Goal: Task Accomplishment & Management: Use online tool/utility

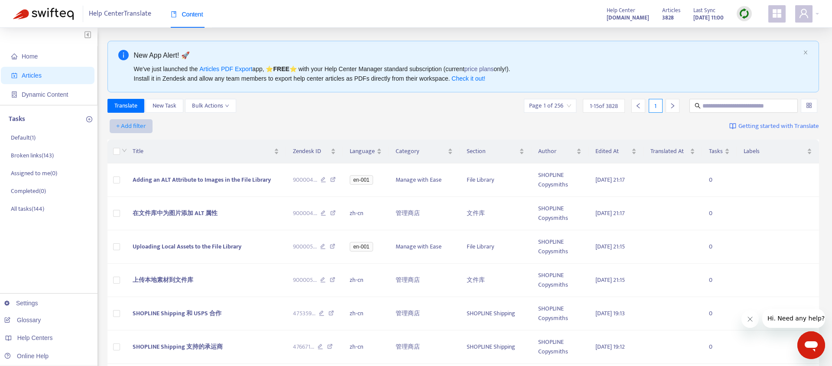
click at [133, 125] on span "+ Add filter" at bounding box center [131, 126] width 30 height 10
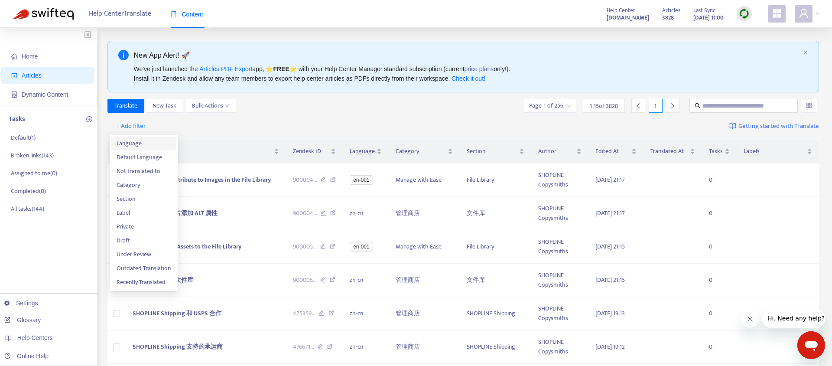
click at [135, 143] on span "Language" at bounding box center [144, 144] width 54 height 10
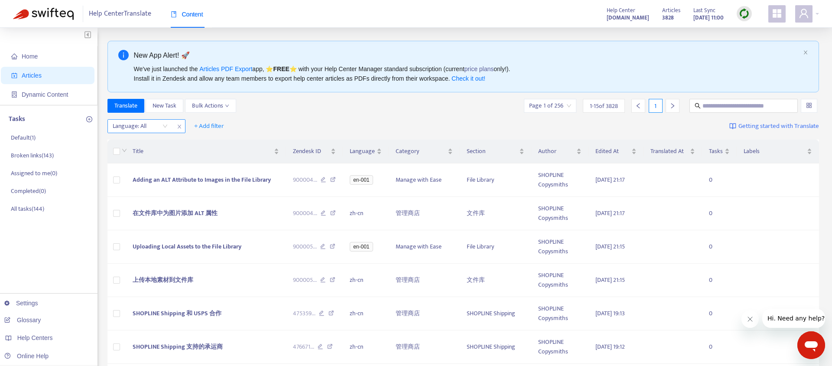
click at [160, 124] on div at bounding box center [136, 126] width 52 height 10
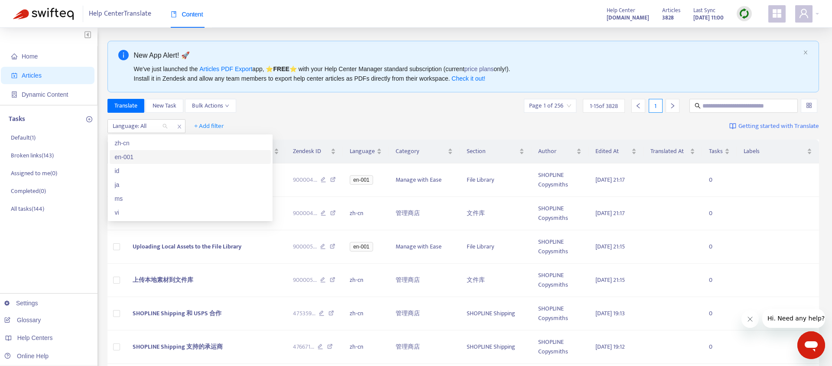
click at [147, 155] on div "en-001" at bounding box center [190, 157] width 151 height 10
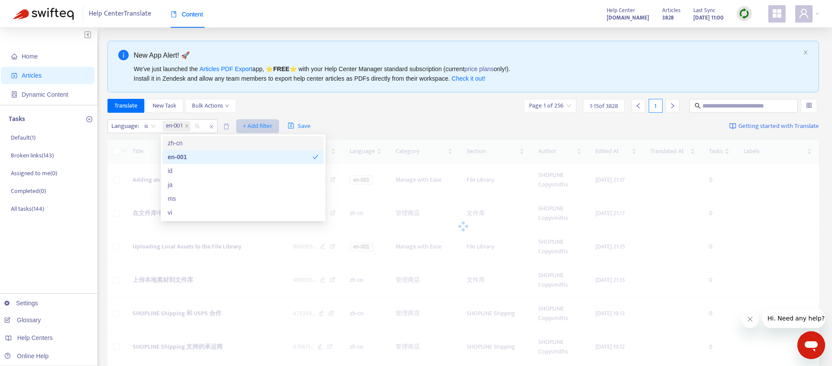
click at [259, 126] on span "+ Add filter" at bounding box center [258, 126] width 30 height 10
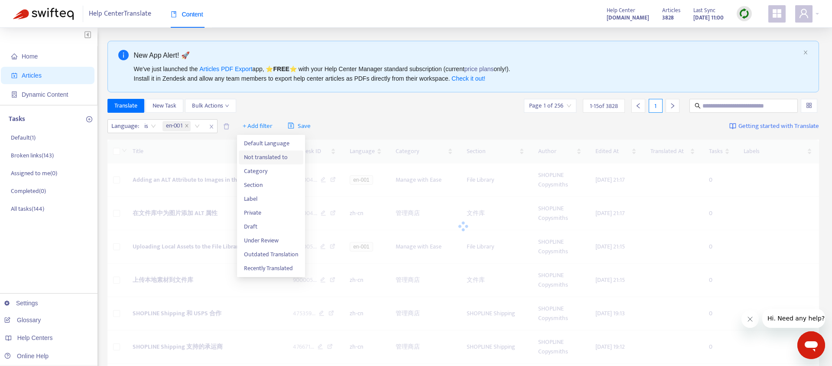
click at [265, 157] on span "Not translated to" at bounding box center [271, 158] width 54 height 10
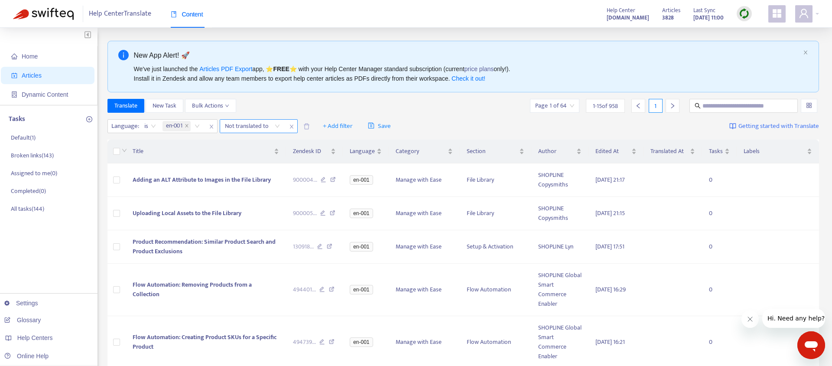
click at [276, 127] on div "Not translated to" at bounding box center [252, 126] width 65 height 13
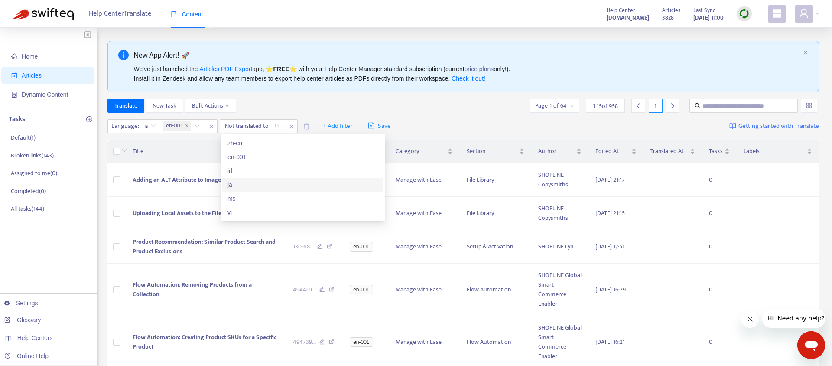
click at [241, 183] on div "ja" at bounding box center [303, 185] width 151 height 10
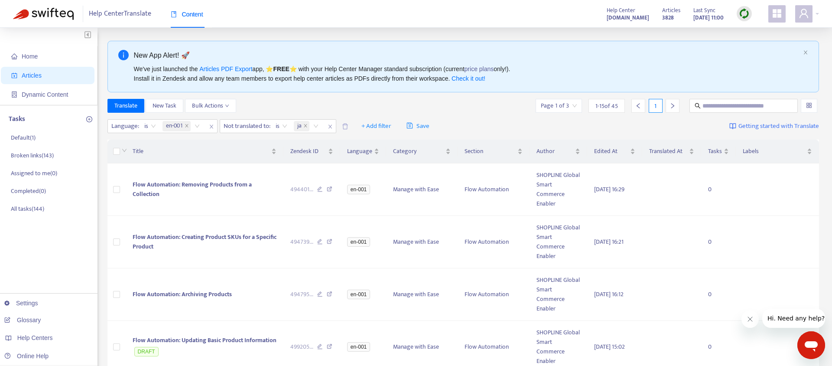
click at [385, 103] on div "Translate New Task Bulk Actions Page 1 of 3 1 - 15 of 45 1" at bounding box center [464, 106] width 712 height 14
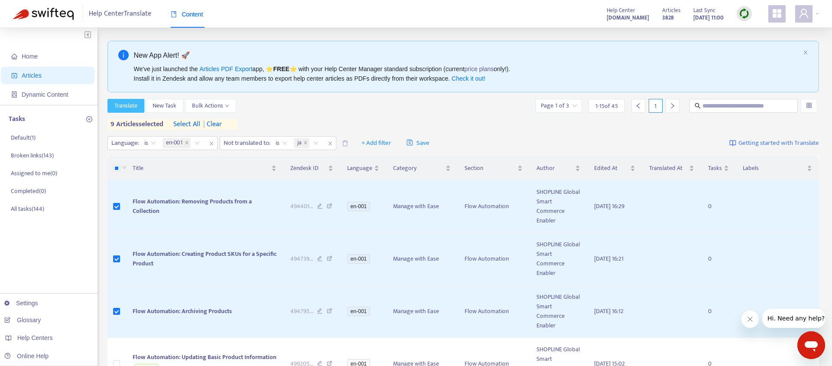
click at [128, 109] on span "Translate" at bounding box center [125, 106] width 23 height 10
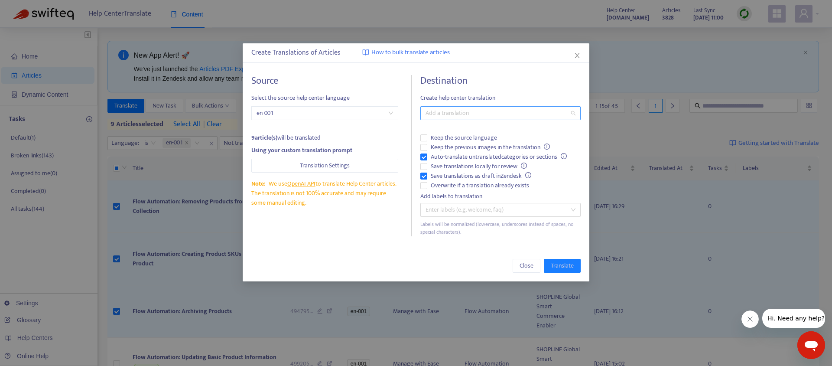
click at [480, 113] on div at bounding box center [496, 113] width 147 height 10
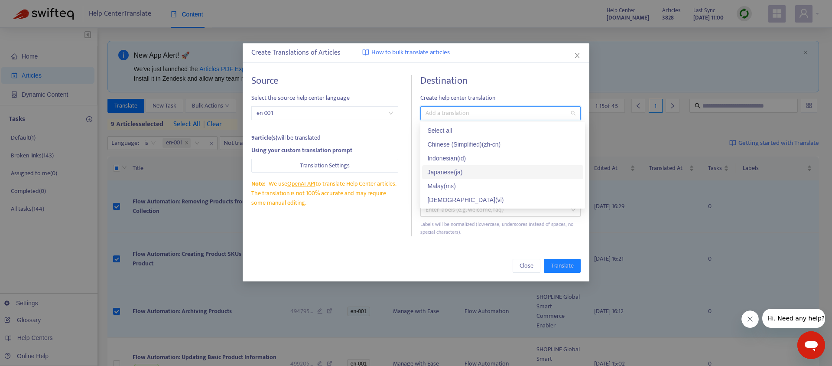
click at [459, 174] on div "Japanese ( ja )" at bounding box center [503, 172] width 151 height 10
click at [462, 260] on div "Close Translate" at bounding box center [416, 266] width 330 height 14
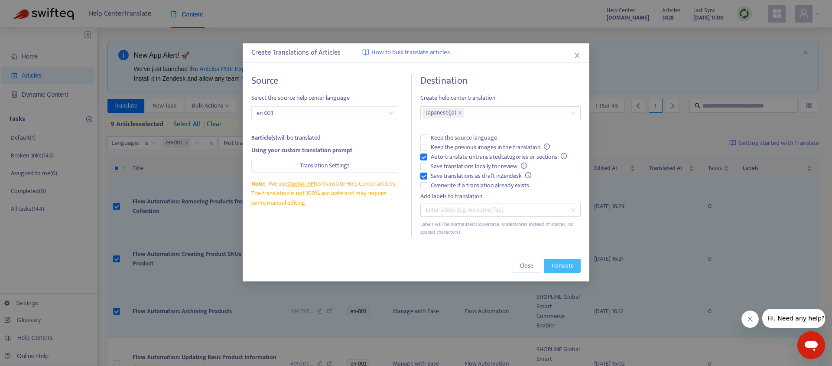
click at [557, 266] on span "Translate" at bounding box center [562, 266] width 23 height 10
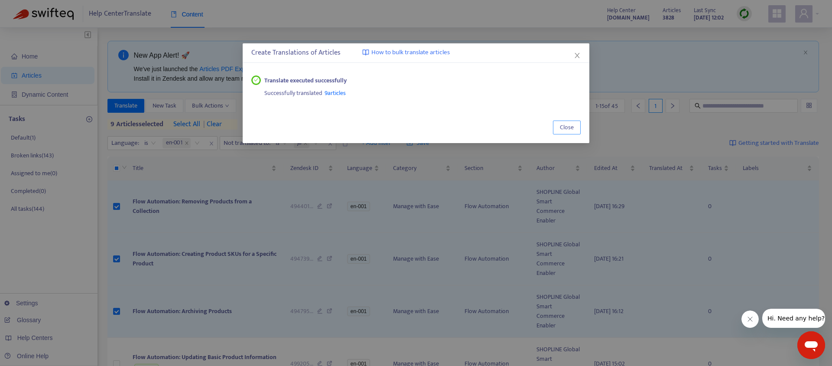
click at [564, 128] on span "Close" at bounding box center [567, 128] width 14 height 10
